Goal: Navigation & Orientation: Go to known website

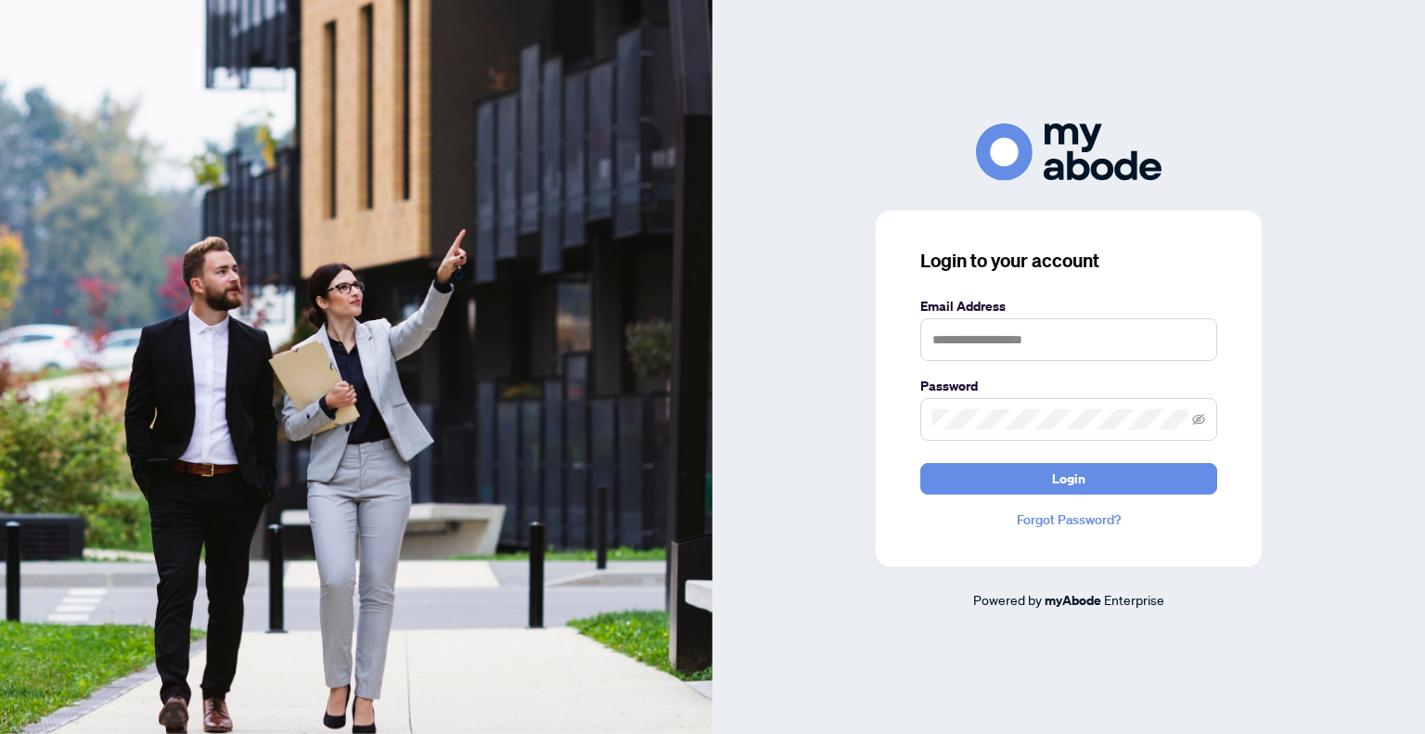
click at [1198, 334] on keeper-lock "Open Keeper Popup" at bounding box center [1195, 338] width 22 height 22
type input "**********"
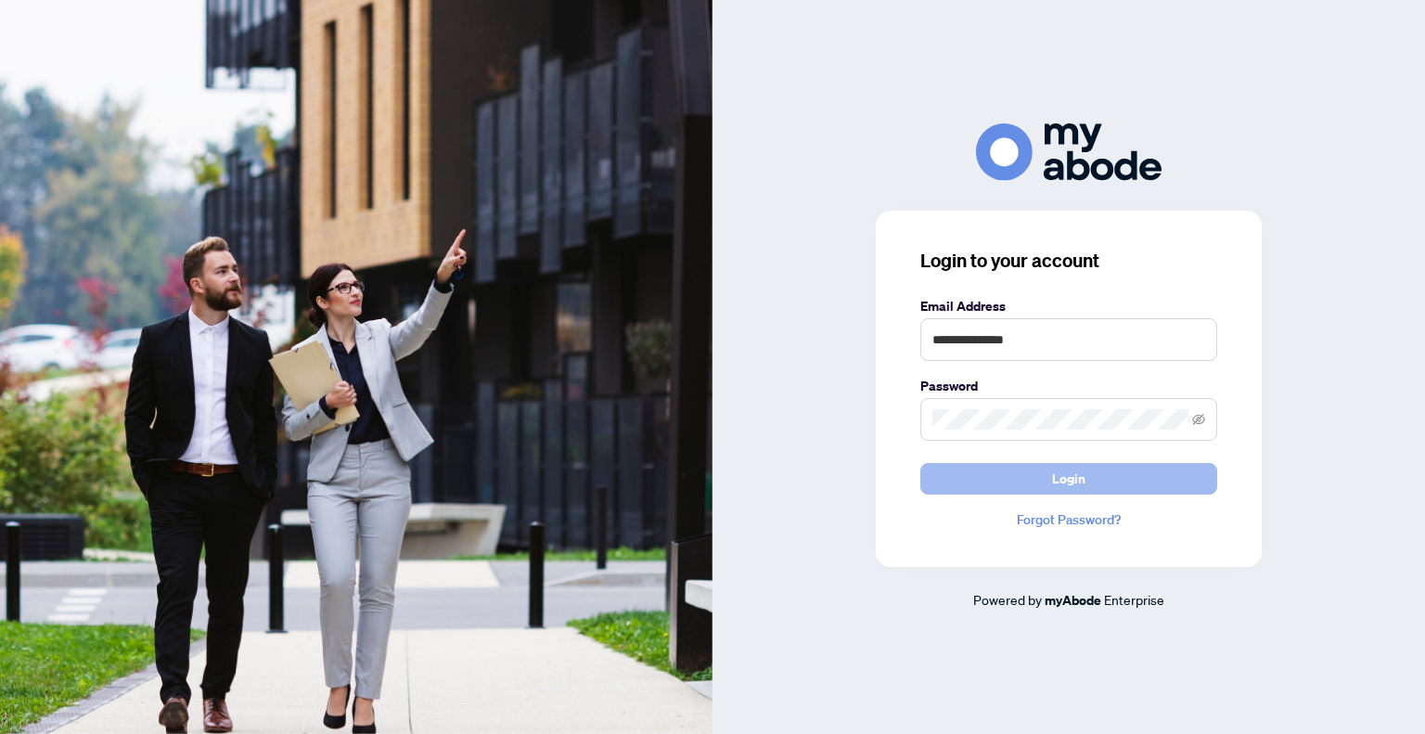
click at [1185, 464] on button "Login" at bounding box center [1068, 479] width 297 height 32
